Goal: Transaction & Acquisition: Purchase product/service

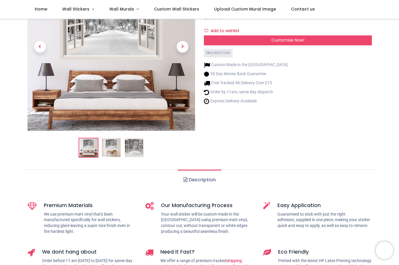
scroll to position [74, 0]
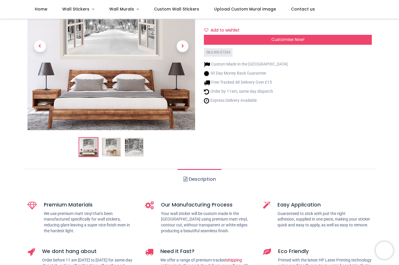
click at [295, 152] on div "Winter Trees Central Park, New York 3D Window Wall Sticker https://www.iconwall…" at bounding box center [288, 62] width 177 height 200
click at [142, 146] on img at bounding box center [134, 147] width 19 height 19
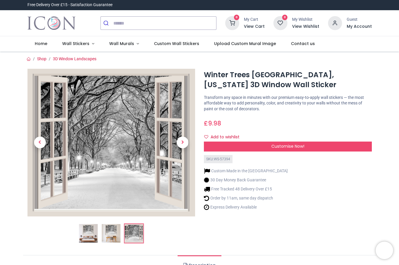
scroll to position [0, 0]
click at [188, 142] on span "Next" at bounding box center [183, 143] width 12 height 12
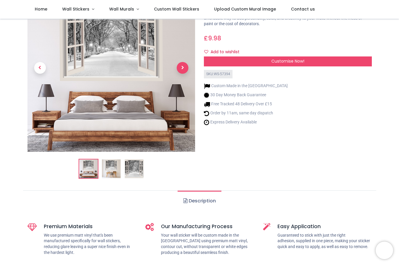
scroll to position [53, 0]
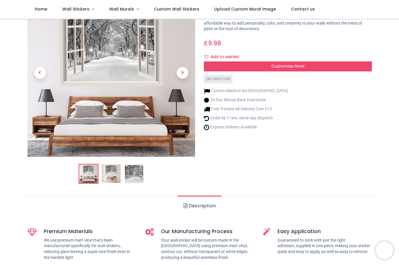
click at [300, 133] on div "Winter Trees Central Park, New York 3D Window Wall Sticker https://www.iconwall…" at bounding box center [288, 89] width 177 height 200
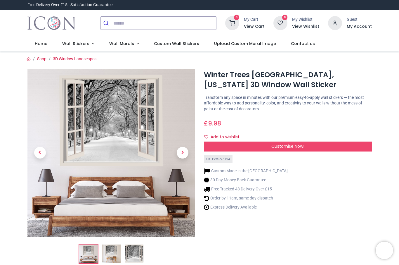
scroll to position [0, 0]
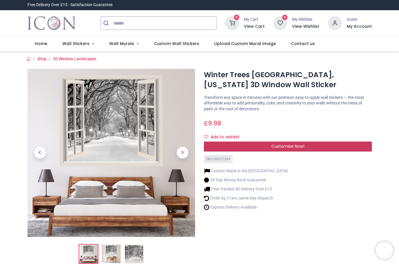
click at [296, 147] on span "Customise Now!" at bounding box center [288, 146] width 33 height 6
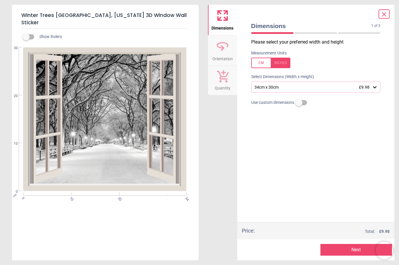
click at [380, 86] on div "34cm x 30cm £9.98" at bounding box center [316, 87] width 130 height 11
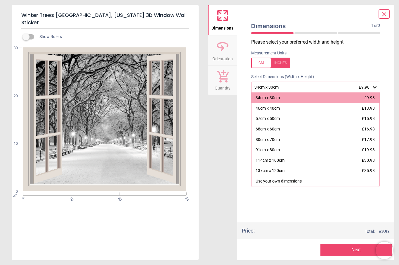
click at [383, 187] on div "Please select your preferred width and height Measurement Units Select Dimensio…" at bounding box center [316, 130] width 139 height 183
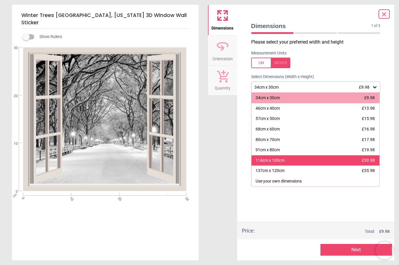
click at [279, 160] on div "114cm x 100cm" at bounding box center [270, 161] width 29 height 6
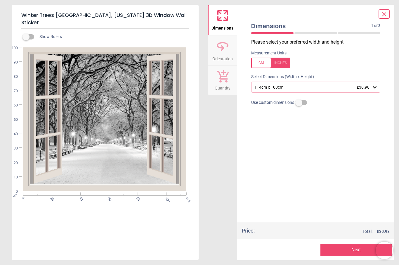
click at [378, 84] on div "114cm x 100cm £30.98" at bounding box center [316, 87] width 130 height 11
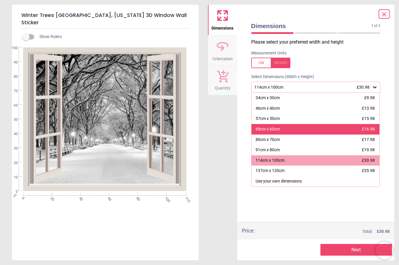
click at [280, 129] on div "68cm x 60cm" at bounding box center [268, 129] width 24 height 6
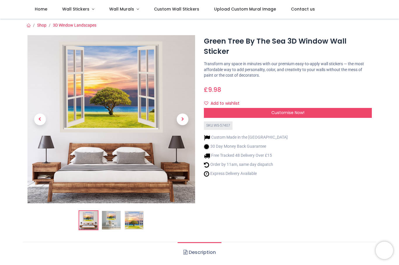
scroll to position [1, 0]
click at [308, 108] on div "Customise Now!" at bounding box center [288, 113] width 168 height 10
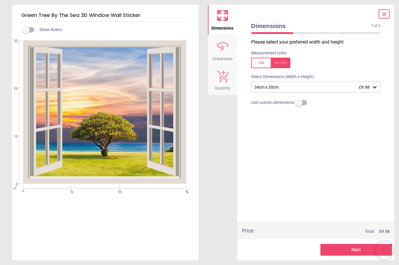
click at [379, 87] on div "34cm x 30cm £9.98" at bounding box center [316, 87] width 130 height 11
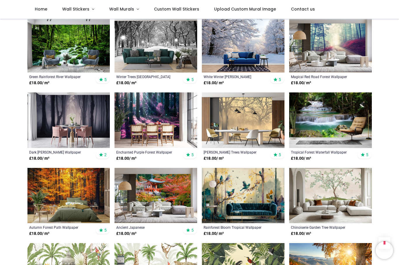
scroll to position [277, 0]
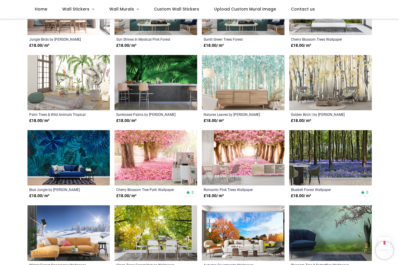
scroll to position [1133, 0]
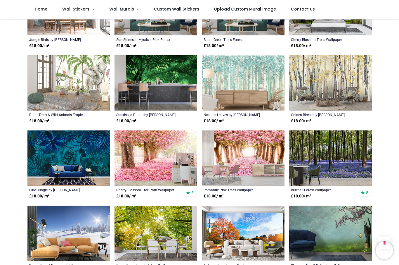
click at [353, 93] on img at bounding box center [330, 82] width 83 height 55
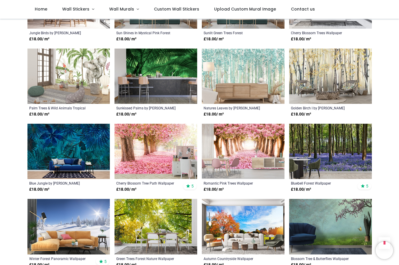
scroll to position [1131, 0]
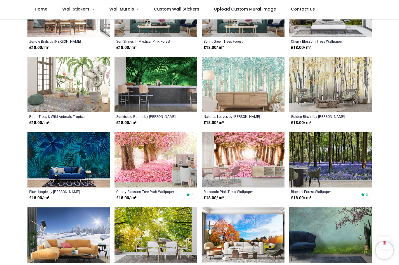
click at [346, 86] on img at bounding box center [330, 84] width 83 height 55
click at [338, 87] on img at bounding box center [330, 84] width 83 height 55
click at [332, 88] on img at bounding box center [330, 84] width 83 height 55
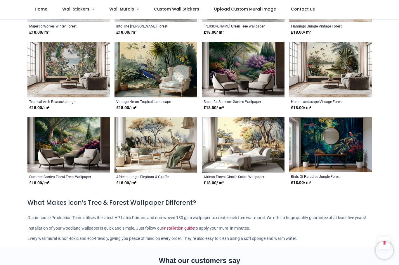
scroll to position [2198, 0]
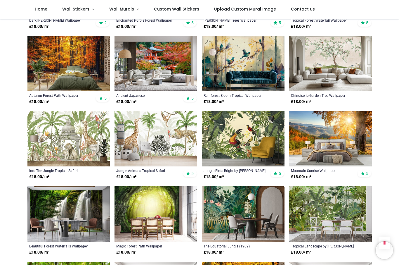
scroll to position [384, 0]
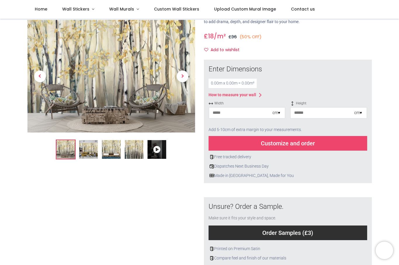
scroll to position [39, 0]
click at [287, 121] on div "Width cm ▾ Height cm ▾" at bounding box center [288, 112] width 159 height 23
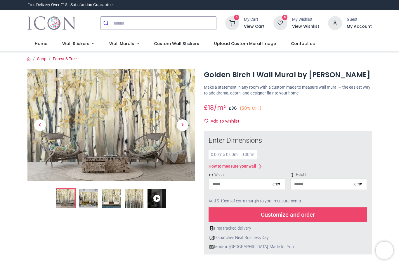
click at [280, 187] on div "cm ▾" at bounding box center [277, 184] width 8 height 6
click at [279, 200] on div "Centimeters (cm)" at bounding box center [247, 195] width 76 height 10
click at [284, 187] on div "cm ▾" at bounding box center [279, 184] width 12 height 6
click at [280, 187] on div "cm ▾" at bounding box center [277, 184] width 8 height 6
click at [276, 200] on div "Centimeters (cm)" at bounding box center [247, 195] width 76 height 10
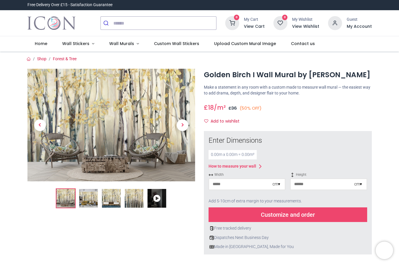
click at [280, 187] on div "cm ▾" at bounding box center [277, 184] width 8 height 6
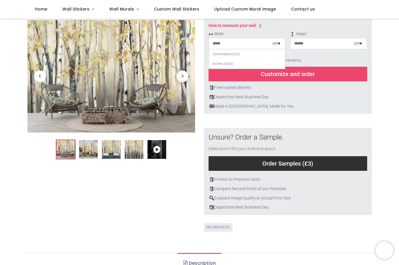
scroll to position [121, 0]
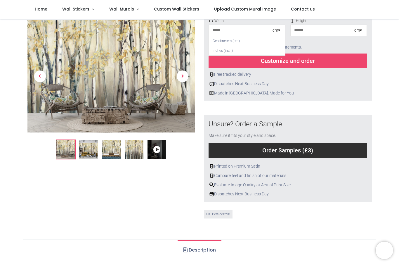
click at [359, 33] on div "cm ▾" at bounding box center [359, 30] width 8 height 6
click at [352, 46] on div "Centimeters (cm)" at bounding box center [329, 41] width 76 height 10
click at [355, 33] on div "cm ▾" at bounding box center [359, 30] width 8 height 6
click at [253, 260] on ul "Description" at bounding box center [199, 249] width 353 height 21
click at [322, 36] on input "number" at bounding box center [322, 30] width 63 height 11
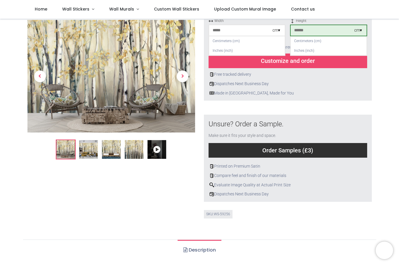
type input "***"
click at [258, 36] on input "number" at bounding box center [240, 30] width 63 height 11
click at [317, 68] on div "Customize and order" at bounding box center [288, 61] width 159 height 15
click at [310, 68] on div "Customize and order" at bounding box center [288, 61] width 159 height 15
click at [312, 68] on div "Customize and order" at bounding box center [288, 61] width 159 height 15
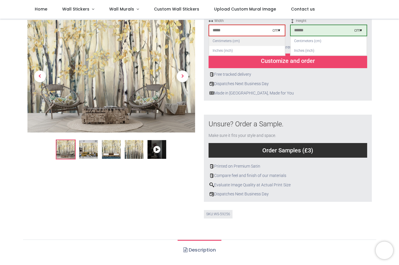
click at [247, 46] on div "Centimeters (cm)" at bounding box center [247, 41] width 76 height 10
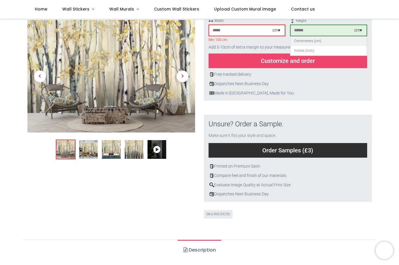
click at [320, 46] on div "Centimeters (cm)" at bounding box center [329, 41] width 76 height 10
click at [304, 68] on div "Customize and order" at bounding box center [288, 61] width 159 height 15
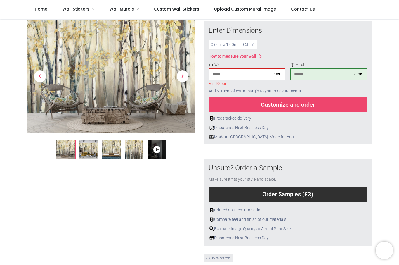
scroll to position [77, 0]
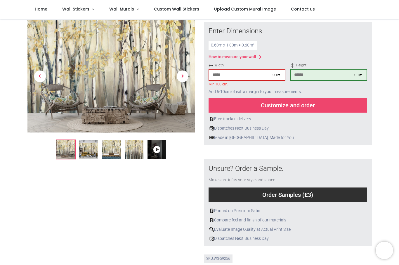
click at [307, 113] on div "Customize and order" at bounding box center [288, 105] width 159 height 15
click at [294, 113] on div "Customize and order" at bounding box center [288, 105] width 159 height 15
click at [285, 81] on div "** cm ▾" at bounding box center [247, 75] width 77 height 12
click at [285, 78] on div "cm ▾" at bounding box center [279, 75] width 12 height 6
click at [276, 78] on div "cm ▾" at bounding box center [277, 75] width 8 height 6
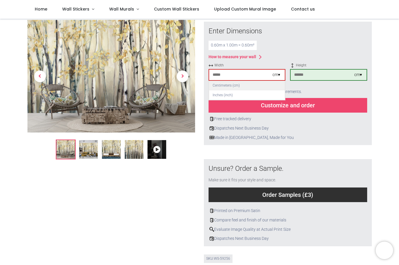
click at [264, 90] on div "Centimeters (cm)" at bounding box center [247, 86] width 76 height 10
click at [284, 78] on div "cm ▾" at bounding box center [279, 75] width 12 height 6
click at [280, 78] on div "cm ▾" at bounding box center [277, 75] width 8 height 6
click at [255, 90] on div "Centimeters (cm)" at bounding box center [247, 86] width 76 height 10
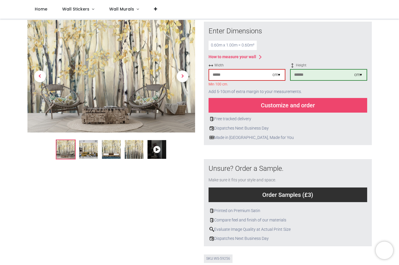
click at [188, 249] on div at bounding box center [111, 117] width 177 height 317
click at [361, 78] on div "cm ▾" at bounding box center [359, 75] width 8 height 6
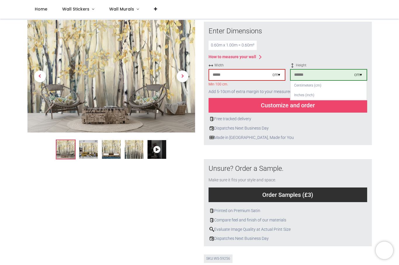
click at [275, 78] on div "cm ▾" at bounding box center [277, 75] width 8 height 6
click at [263, 90] on div "Centimeters (cm)" at bounding box center [247, 86] width 76 height 10
click at [244, 80] on input "**" at bounding box center [240, 75] width 63 height 11
type input "*"
type input "***"
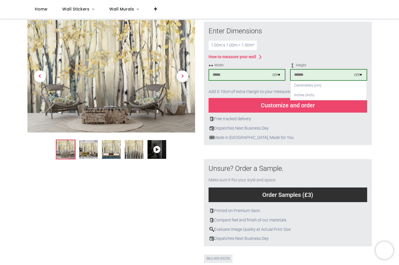
click at [313, 113] on div "Customize and order" at bounding box center [288, 105] width 159 height 15
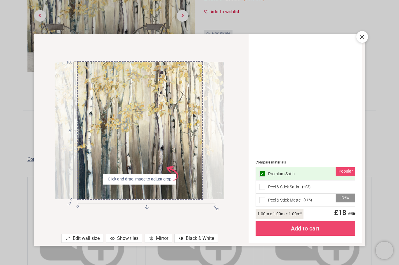
click at [312, 188] on div "Peel & Stick Satin ( +£3 )" at bounding box center [305, 186] width 99 height 13
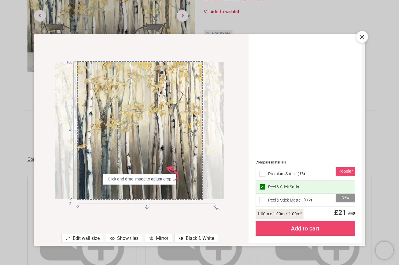
click at [205, 241] on div "contrast [#907] Created with Sketch. Black & White" at bounding box center [197, 238] width 44 height 9
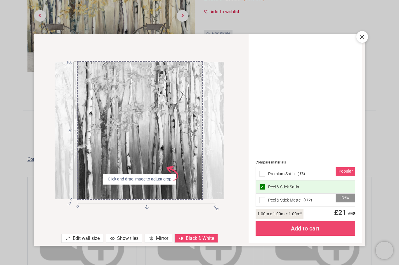
click at [202, 237] on div "contrast [#907] Created with Sketch. Black & White" at bounding box center [197, 238] width 44 height 9
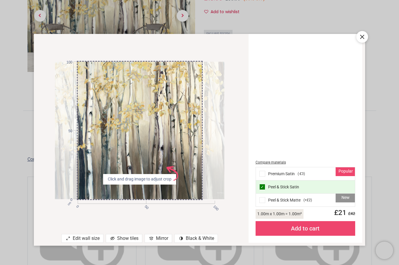
click at [366, 38] on icon at bounding box center [362, 36] width 7 height 7
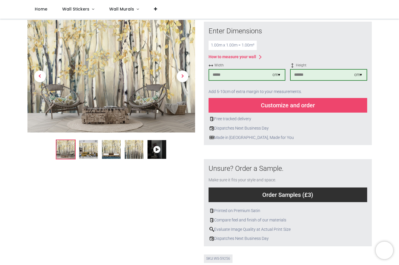
click at [159, 148] on icon at bounding box center [157, 149] width 19 height 19
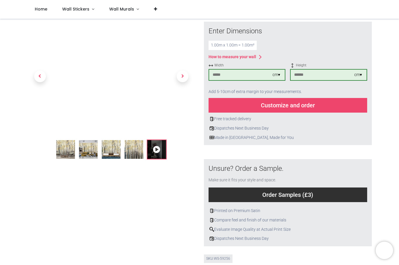
click at [135, 151] on img at bounding box center [134, 149] width 19 height 19
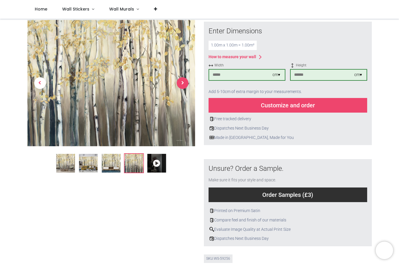
click at [185, 82] on span "Next" at bounding box center [183, 83] width 12 height 12
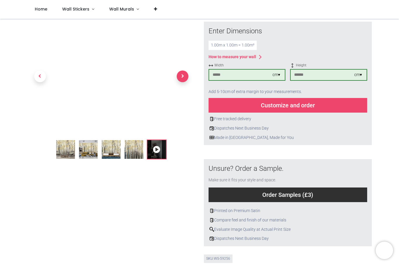
click at [187, 78] on span "Next" at bounding box center [183, 76] width 12 height 12
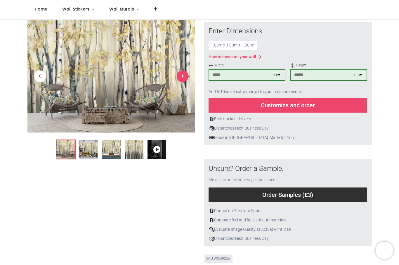
click at [187, 76] on span "Next" at bounding box center [183, 76] width 12 height 12
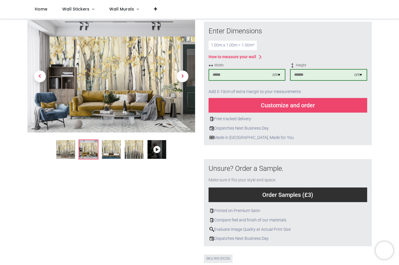
click at [189, 75] on link at bounding box center [182, 76] width 25 height 79
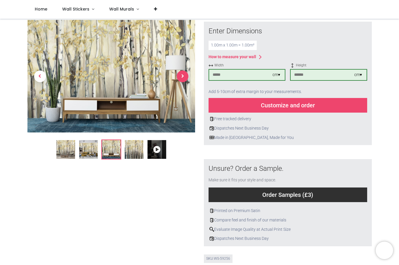
click at [184, 76] on span "Next" at bounding box center [183, 76] width 12 height 12
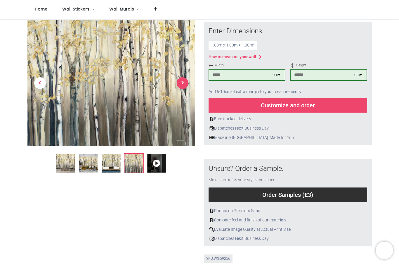
click at [186, 83] on span "Next" at bounding box center [183, 83] width 12 height 12
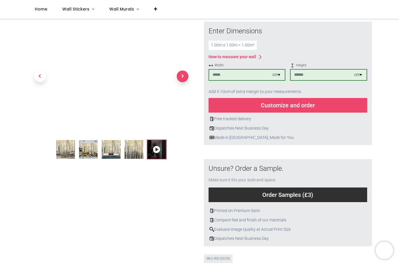
click at [187, 76] on span "Next" at bounding box center [183, 76] width 12 height 12
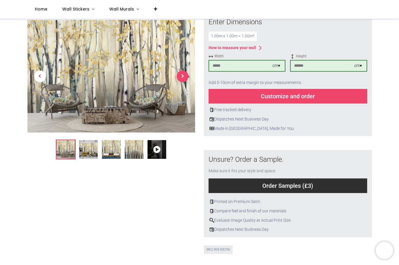
scroll to position [86, 0]
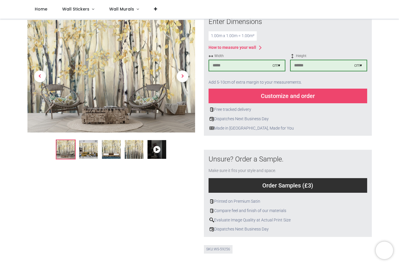
click at [362, 68] on div "cm ▾" at bounding box center [359, 66] width 8 height 6
click at [325, 81] on div "Centimeters (cm)" at bounding box center [329, 76] width 76 height 10
click at [352, 71] on input "***" at bounding box center [322, 65] width 63 height 11
type input "*"
type input "***"
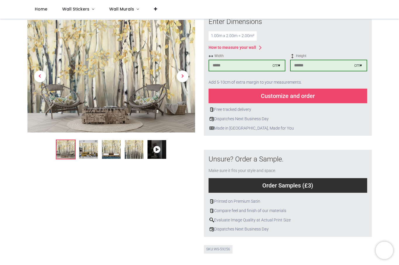
click at [338, 103] on div "Customize and order" at bounding box center [288, 96] width 159 height 15
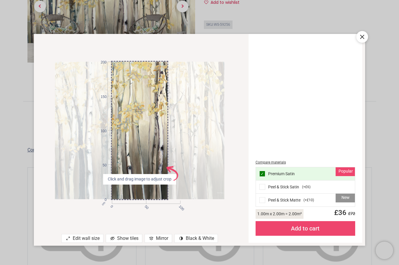
click at [329, 147] on div "Compare materials Popular ✓ Premium Satin Peel & Stick Satin ( +£6 ) New Peel &…" at bounding box center [305, 138] width 107 height 202
click at [330, 186] on div "Peel & Stick Satin ( +£6 )" at bounding box center [305, 186] width 99 height 13
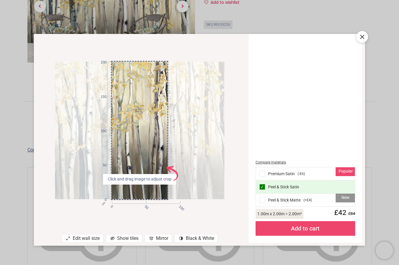
click at [208, 235] on div "contrast [#907] Created with Sketch. Black & White" at bounding box center [197, 238] width 44 height 9
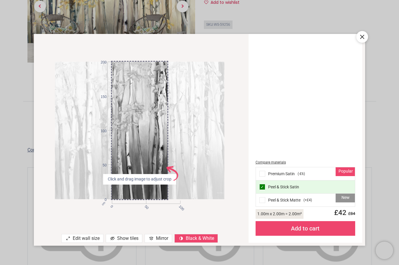
click at [204, 242] on div "contrast [#907] Created with Sketch. Black & White" at bounding box center [197, 238] width 44 height 9
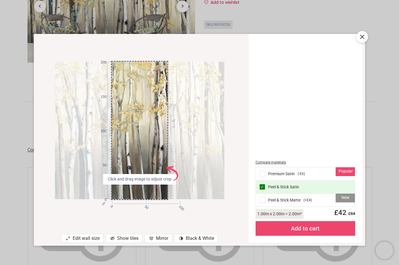
click at [368, 37] on div at bounding box center [363, 37] width 12 height 12
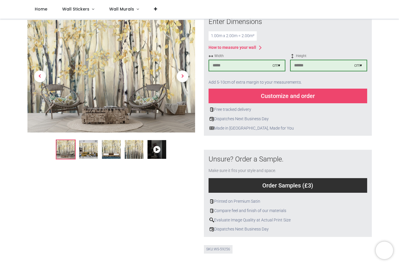
click at [160, 147] on icon at bounding box center [157, 149] width 19 height 19
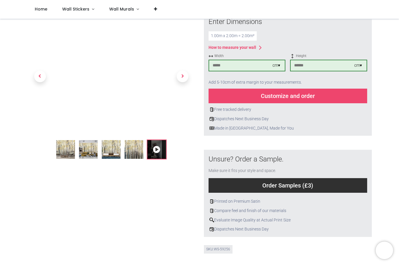
click at [160, 152] on icon at bounding box center [156, 149] width 19 height 19
click at [162, 150] on icon at bounding box center [156, 149] width 19 height 19
click at [141, 148] on img at bounding box center [134, 149] width 19 height 19
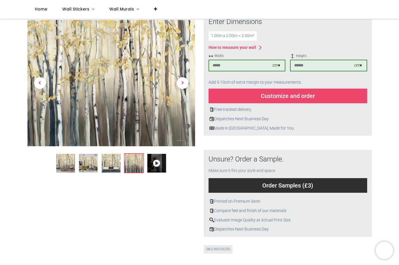
click at [117, 160] on img at bounding box center [111, 163] width 19 height 19
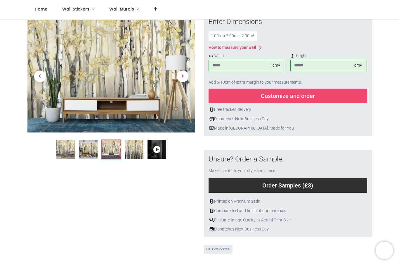
click at [84, 151] on img at bounding box center [88, 149] width 19 height 19
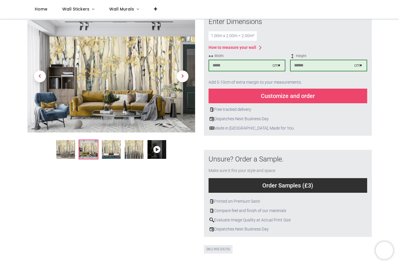
click at [61, 154] on img at bounding box center [65, 149] width 19 height 19
